Goal: Task Accomplishment & Management: Manage account settings

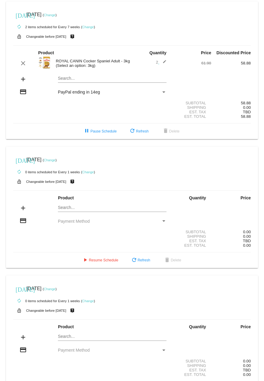
click at [92, 28] on link "Change" at bounding box center [88, 27] width 12 height 4
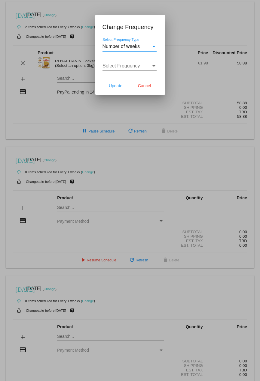
click at [153, 47] on div "Select Frequency Type" at bounding box center [153, 46] width 5 height 5
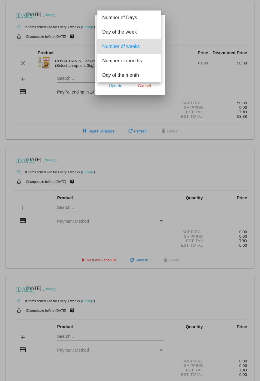
click at [129, 90] on div at bounding box center [130, 190] width 260 height 381
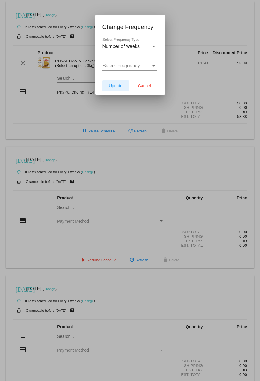
click at [116, 89] on button "Update" at bounding box center [115, 85] width 26 height 11
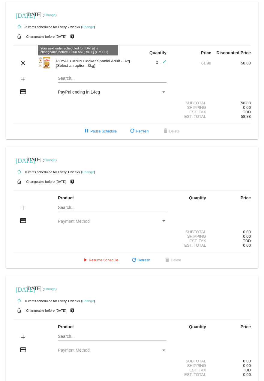
click at [76, 37] on mat-icon "live_help" at bounding box center [72, 37] width 7 height 8
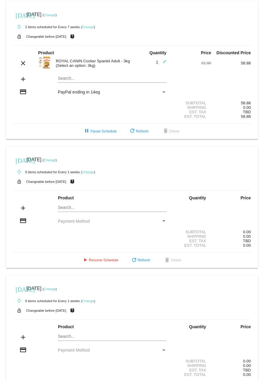
click at [91, 27] on link "Change" at bounding box center [88, 27] width 12 height 4
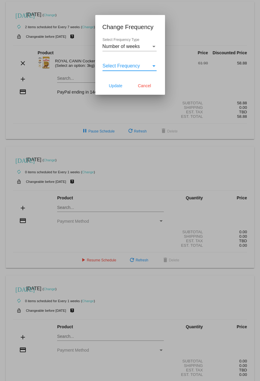
click at [131, 67] on span "Select Frequency" at bounding box center [121, 65] width 38 height 5
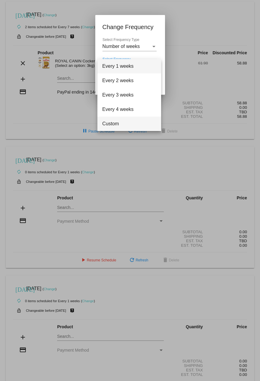
click at [115, 127] on span "Custom" at bounding box center [129, 124] width 54 height 14
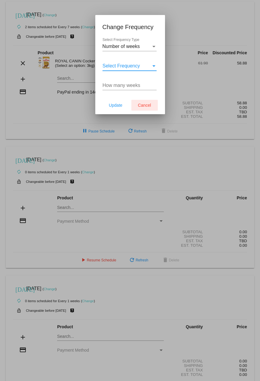
click at [142, 109] on button "Cancel" at bounding box center [144, 105] width 26 height 11
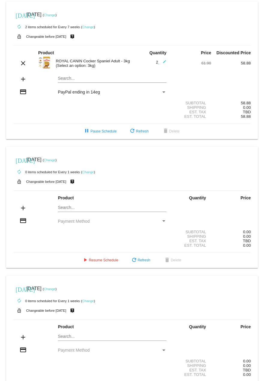
scroll to position [25, 0]
